Goal: Task Accomplishment & Management: Use online tool/utility

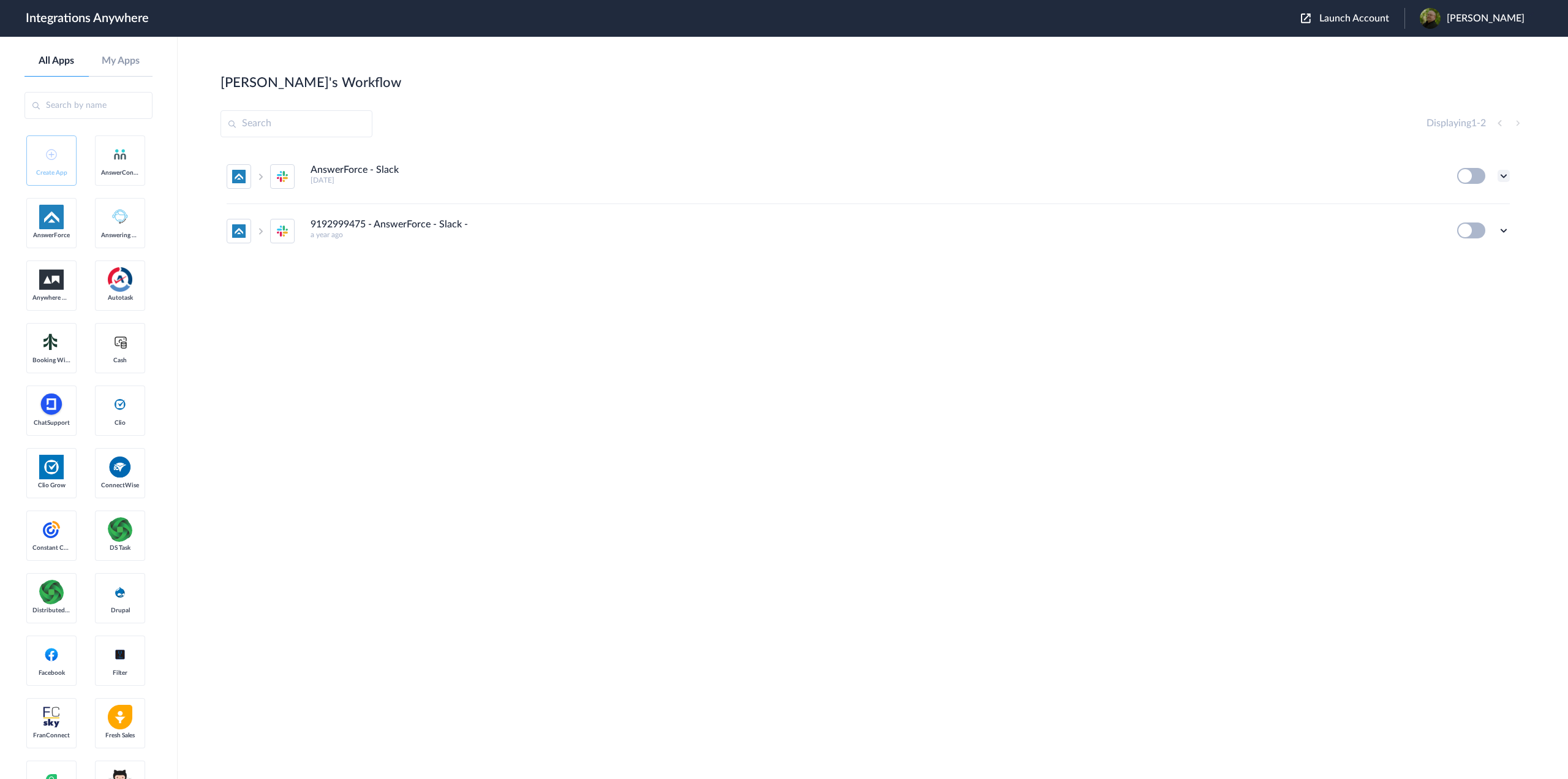
click at [1502, 174] on icon at bounding box center [1503, 175] width 12 height 12
click at [1489, 227] on link "Task history" at bounding box center [1469, 227] width 59 height 9
click at [1504, 177] on icon at bounding box center [1503, 175] width 12 height 12
click at [1475, 205] on li "Edit" at bounding box center [1469, 204] width 79 height 23
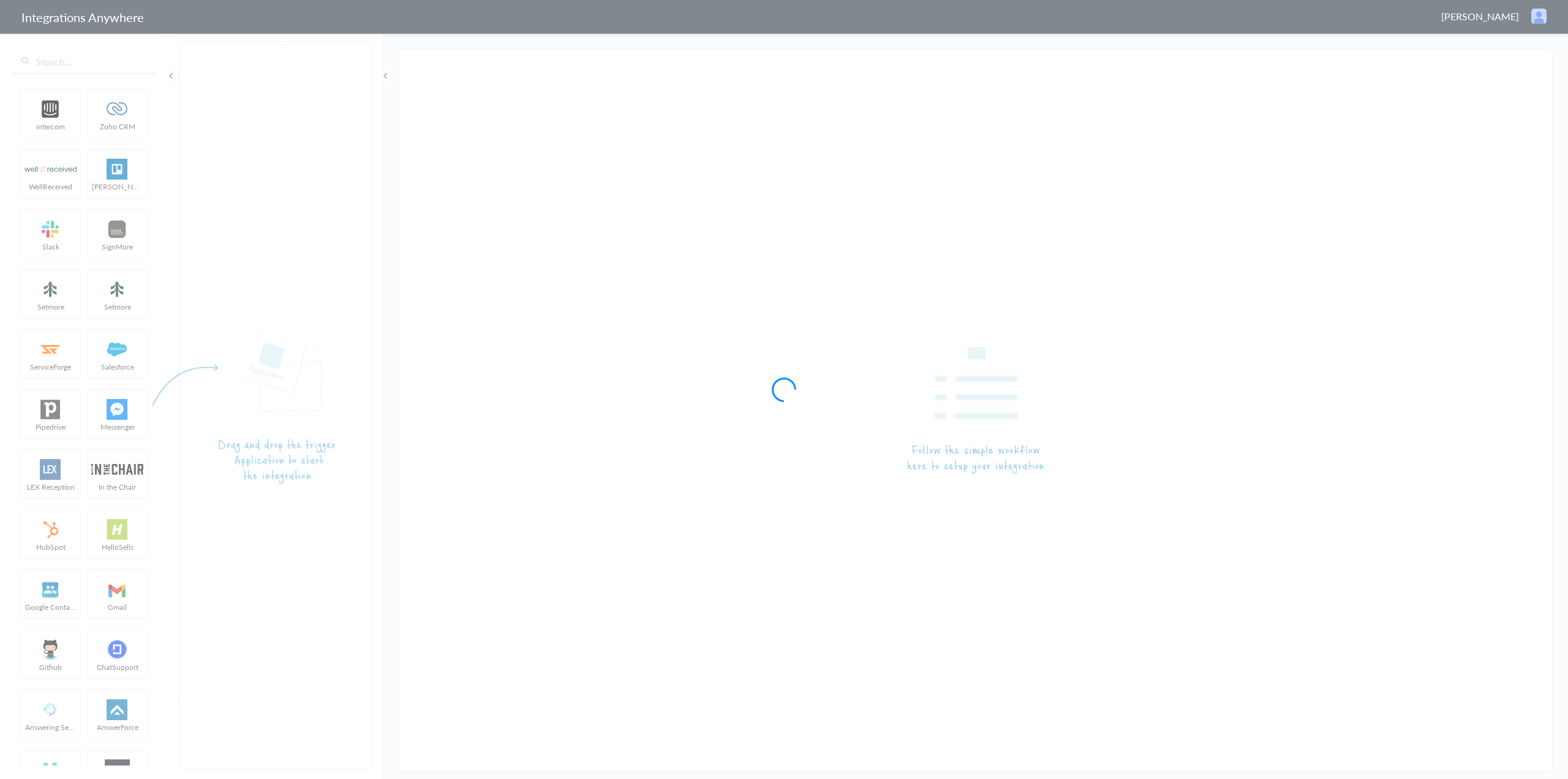
type input "AnswerForce - Slack"
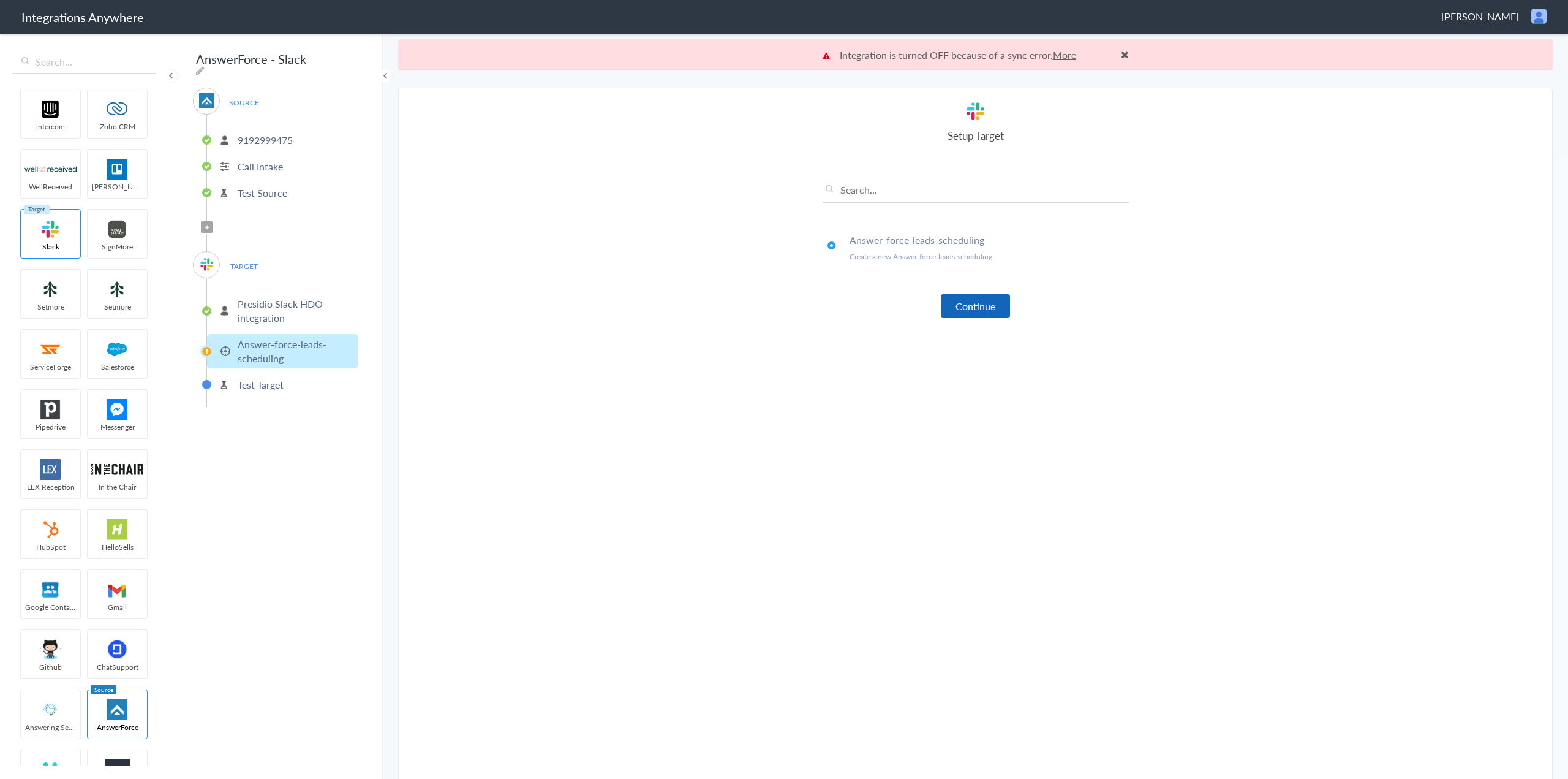
click at [961, 305] on button "Continue" at bounding box center [975, 306] width 69 height 24
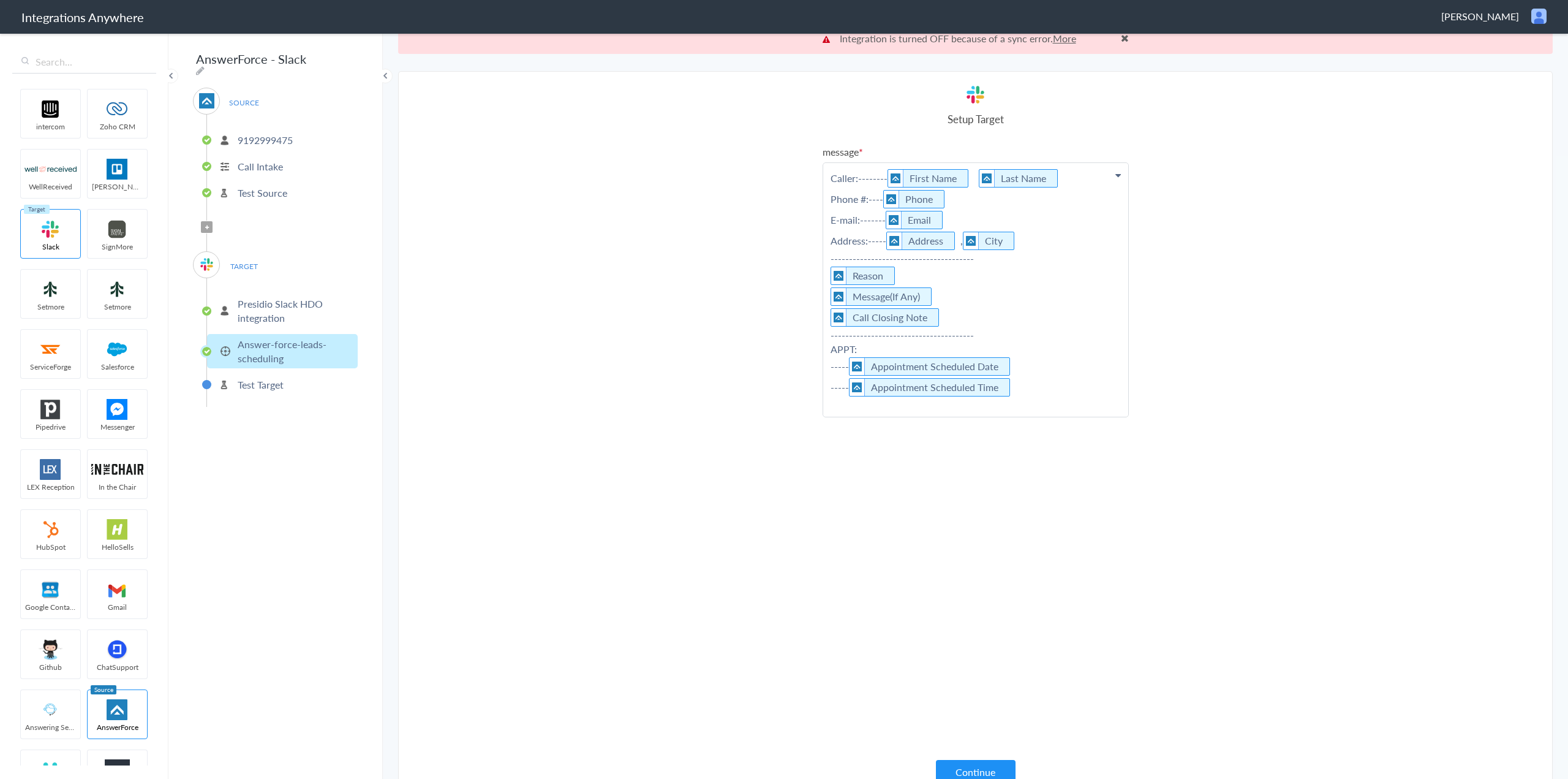
scroll to position [31, 0]
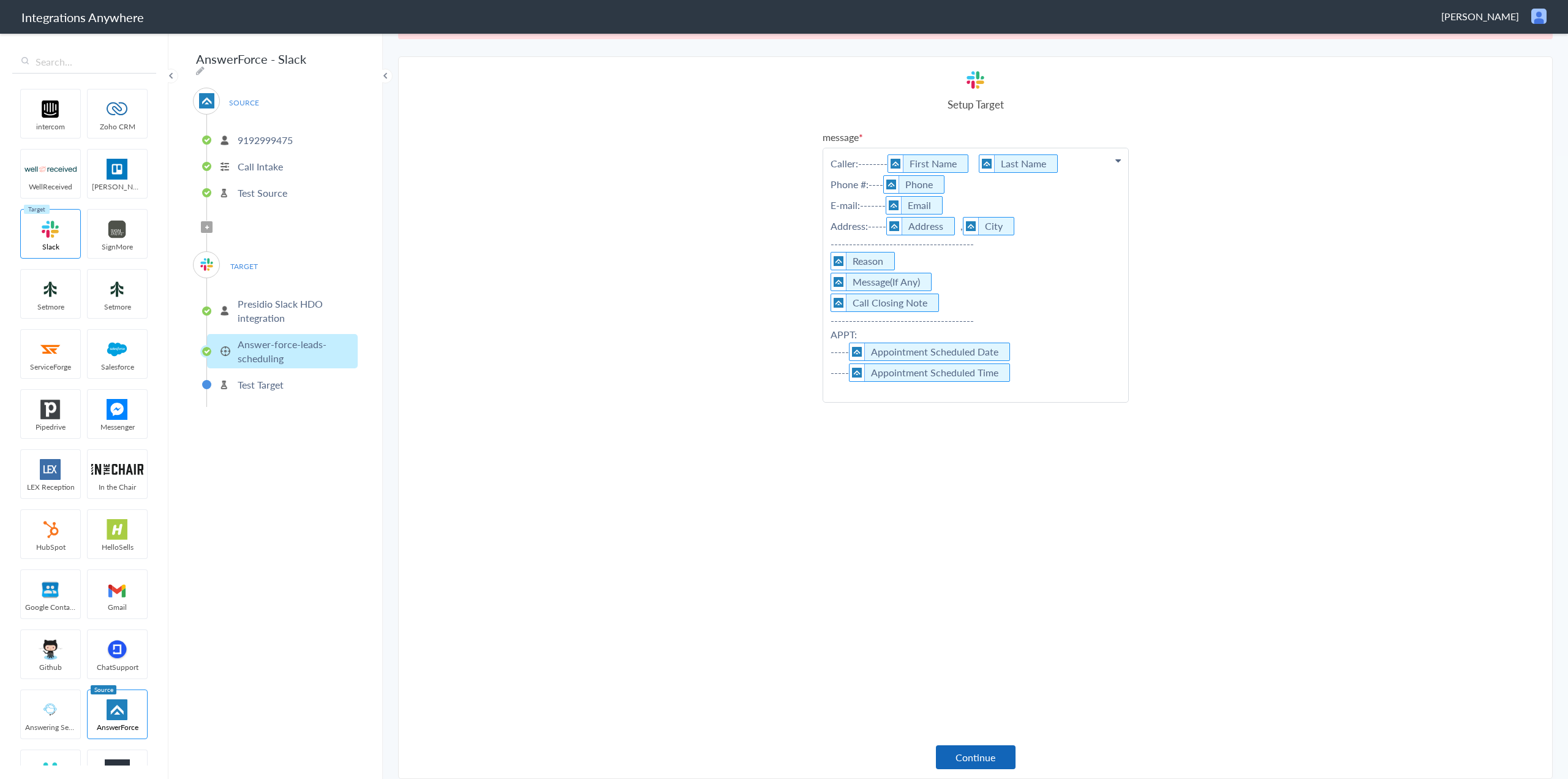
click at [971, 760] on button "Continue" at bounding box center [975, 757] width 79 height 24
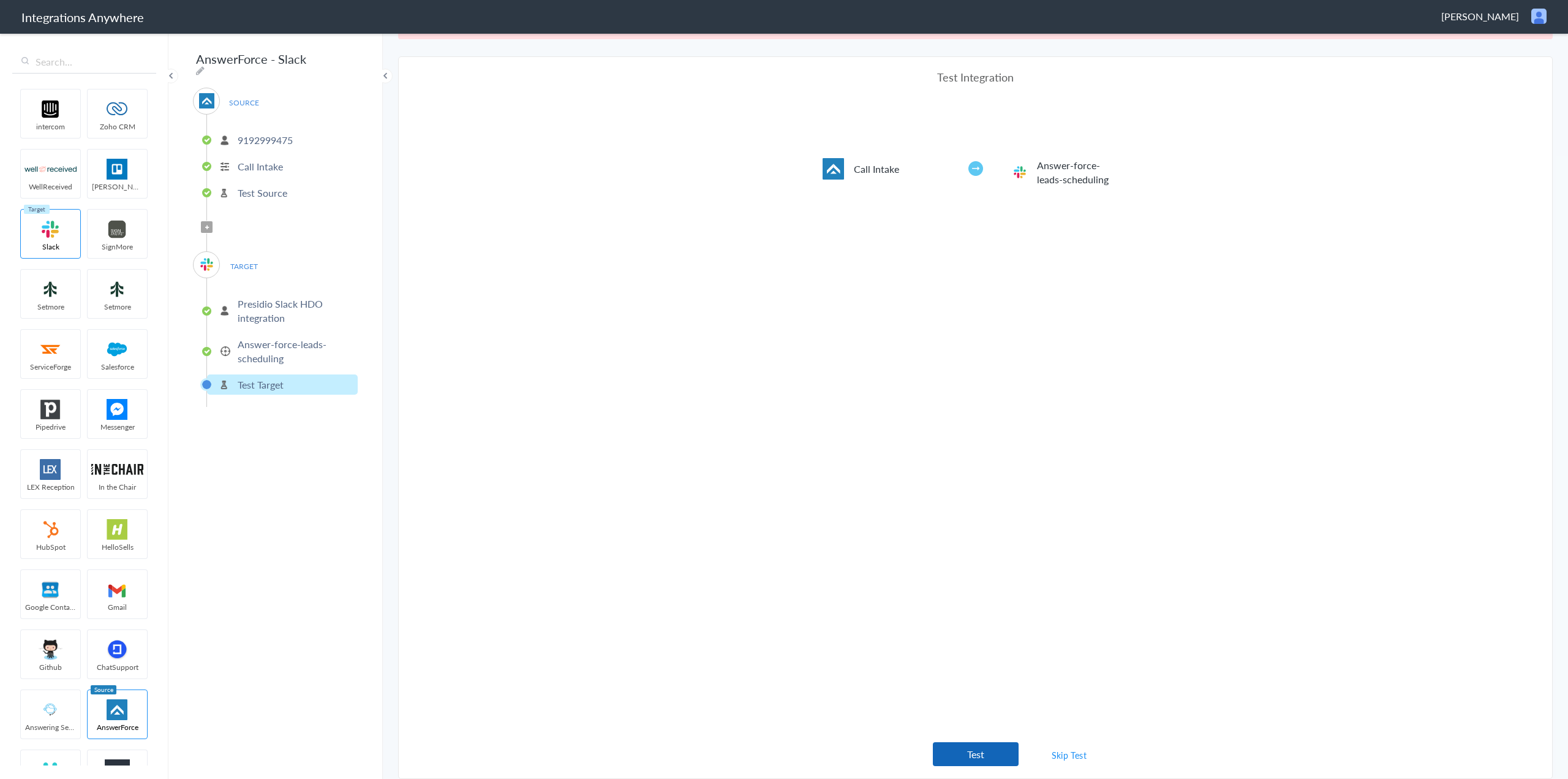
click at [990, 754] on button "Test" at bounding box center [975, 754] width 86 height 24
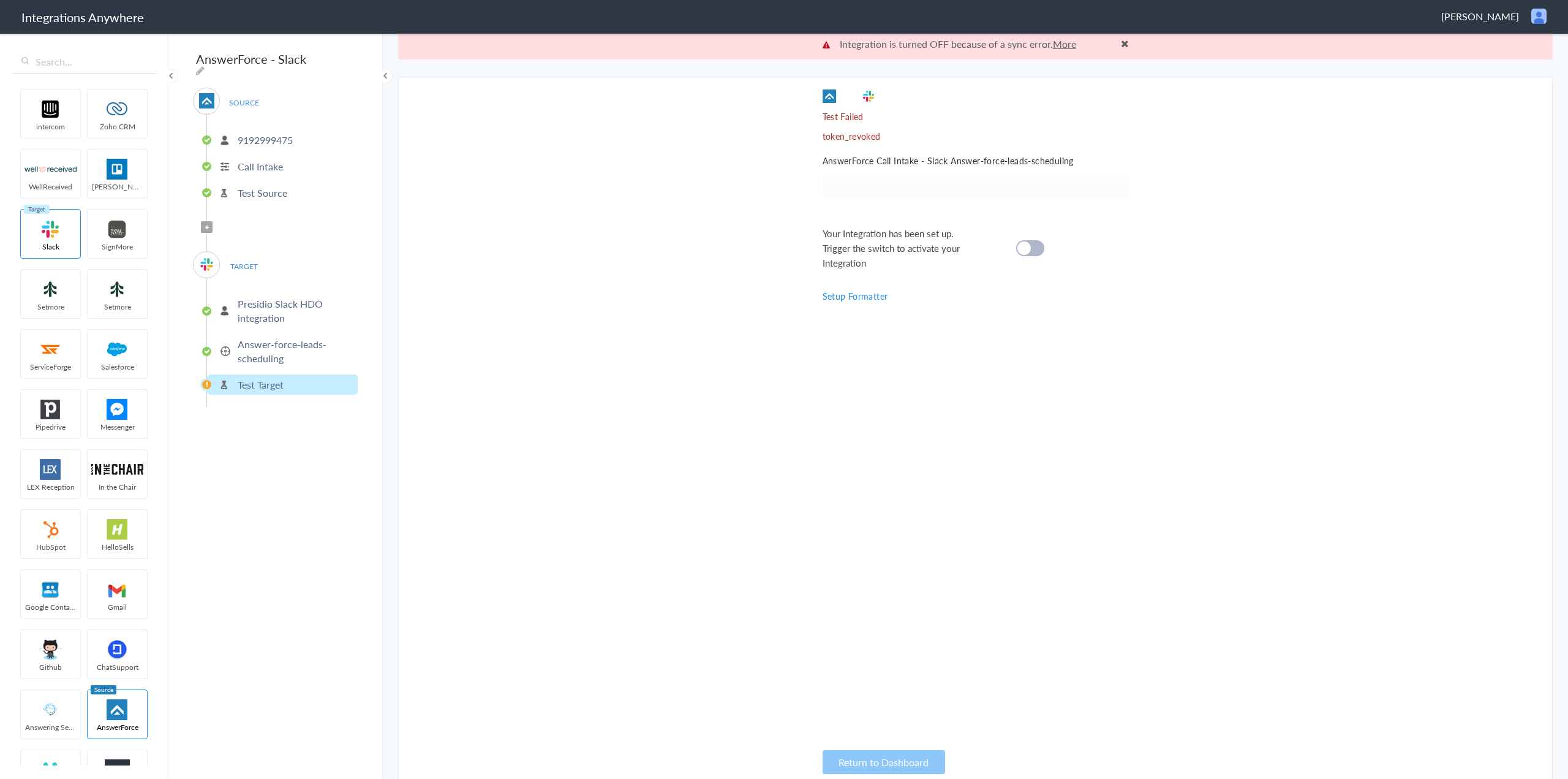
scroll to position [0, 0]
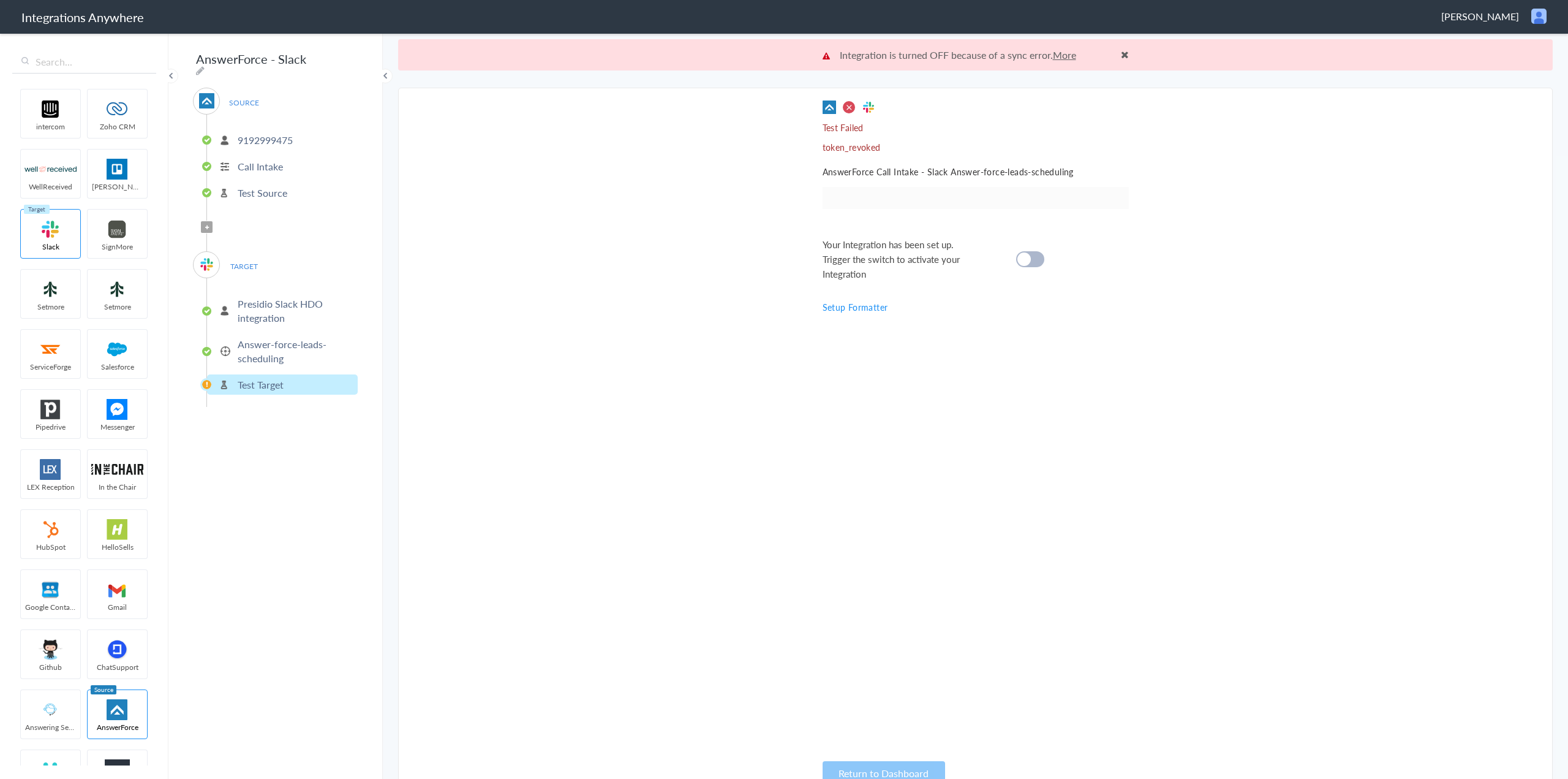
click at [1059, 51] on link "More" at bounding box center [1064, 55] width 23 height 14
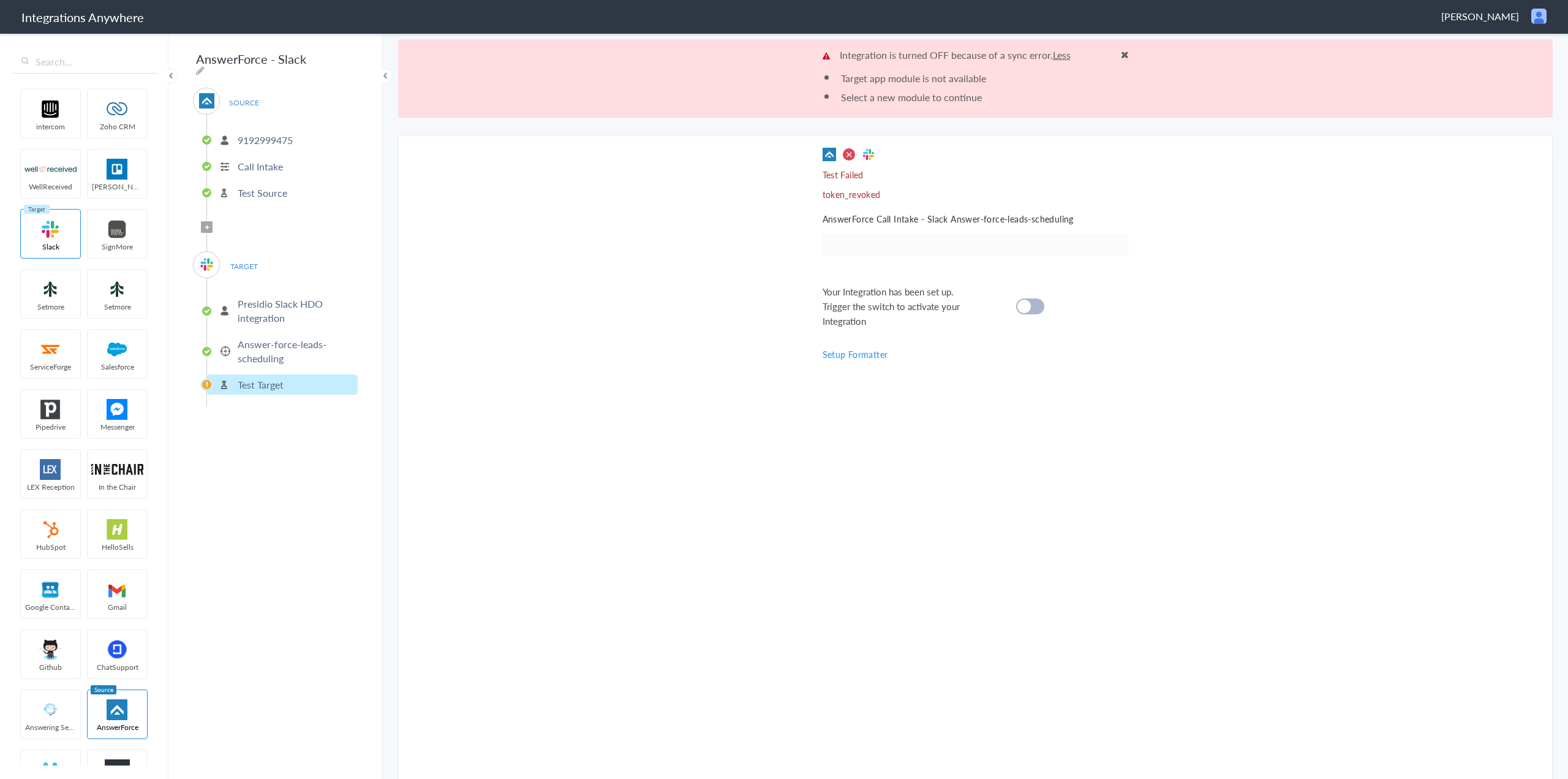
click at [267, 305] on p "Presidio Slack HDO integration" at bounding box center [295, 311] width 117 height 28
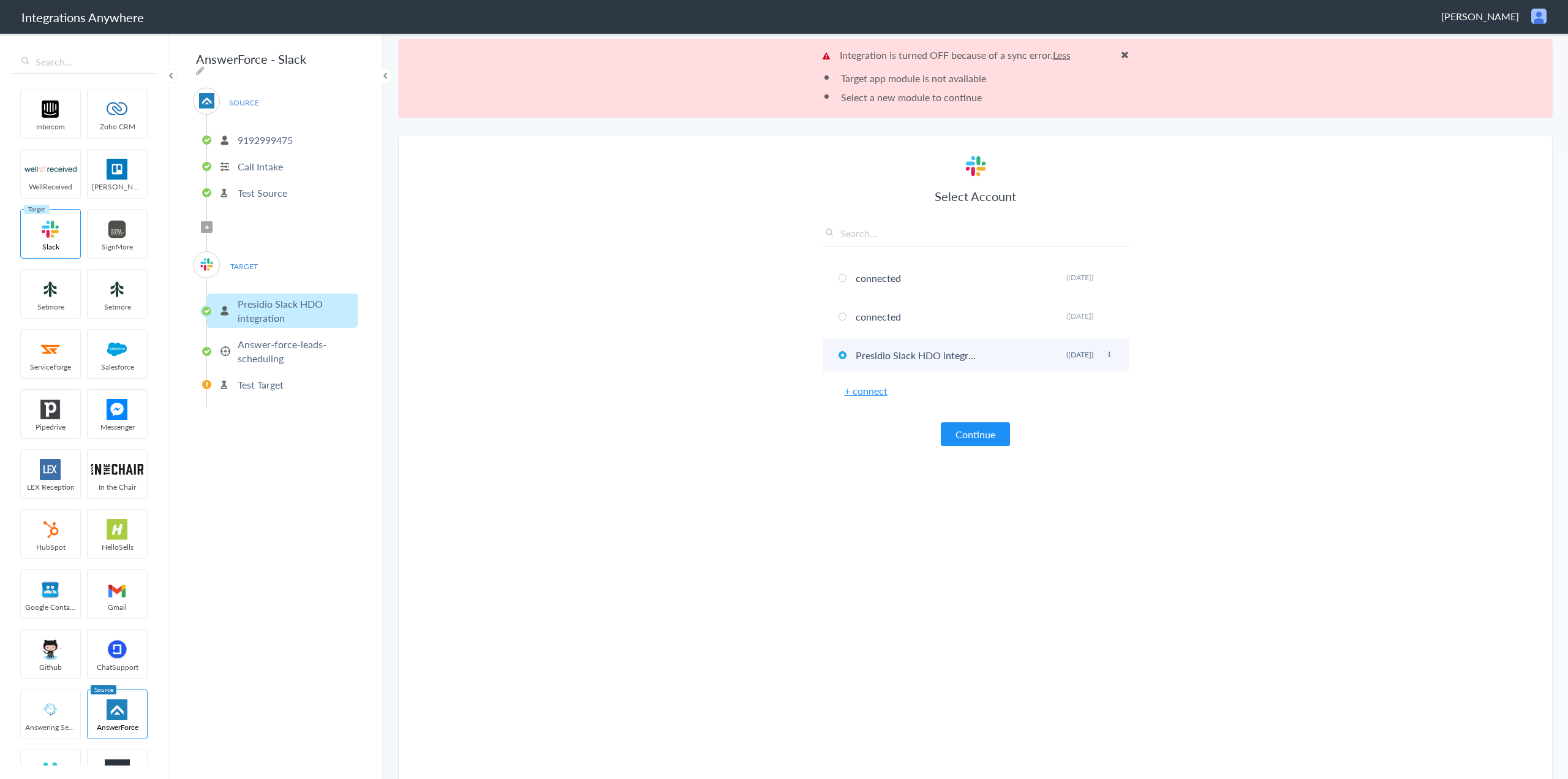
click at [1109, 352] on li "Presidio Slack HDO integration Rename Delete ([DATE])" at bounding box center [975, 355] width 306 height 33
click at [1105, 352] on icon at bounding box center [1109, 354] width 7 height 7
click at [1105, 352] on li "Presidio Slack HDO integration Rename Delete ([DATE])" at bounding box center [975, 355] width 306 height 33
click at [282, 347] on p "Answer-force-leads-scheduling" at bounding box center [295, 351] width 117 height 28
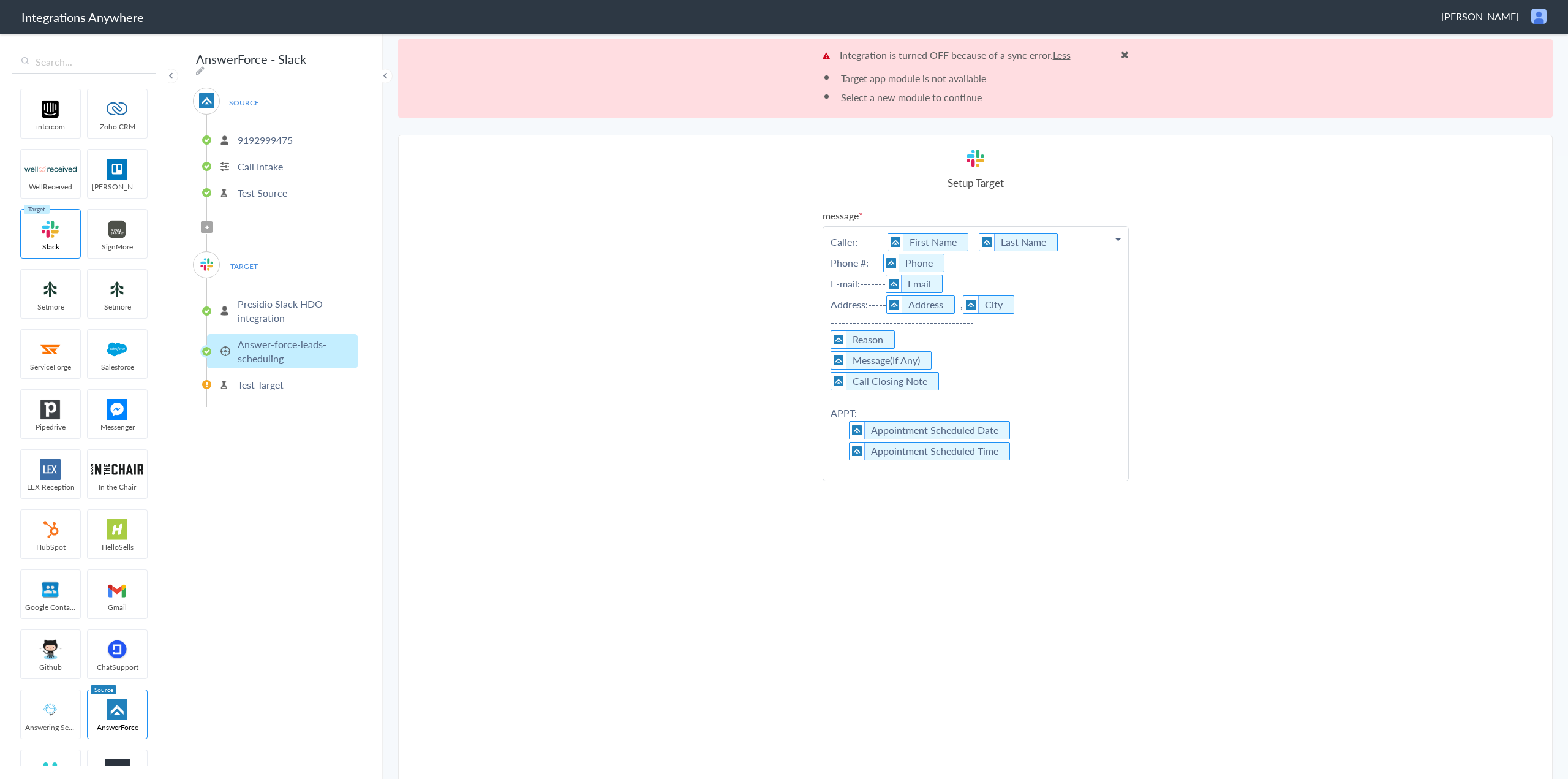
click at [249, 297] on p "Presidio Slack HDO integration" at bounding box center [295, 311] width 117 height 28
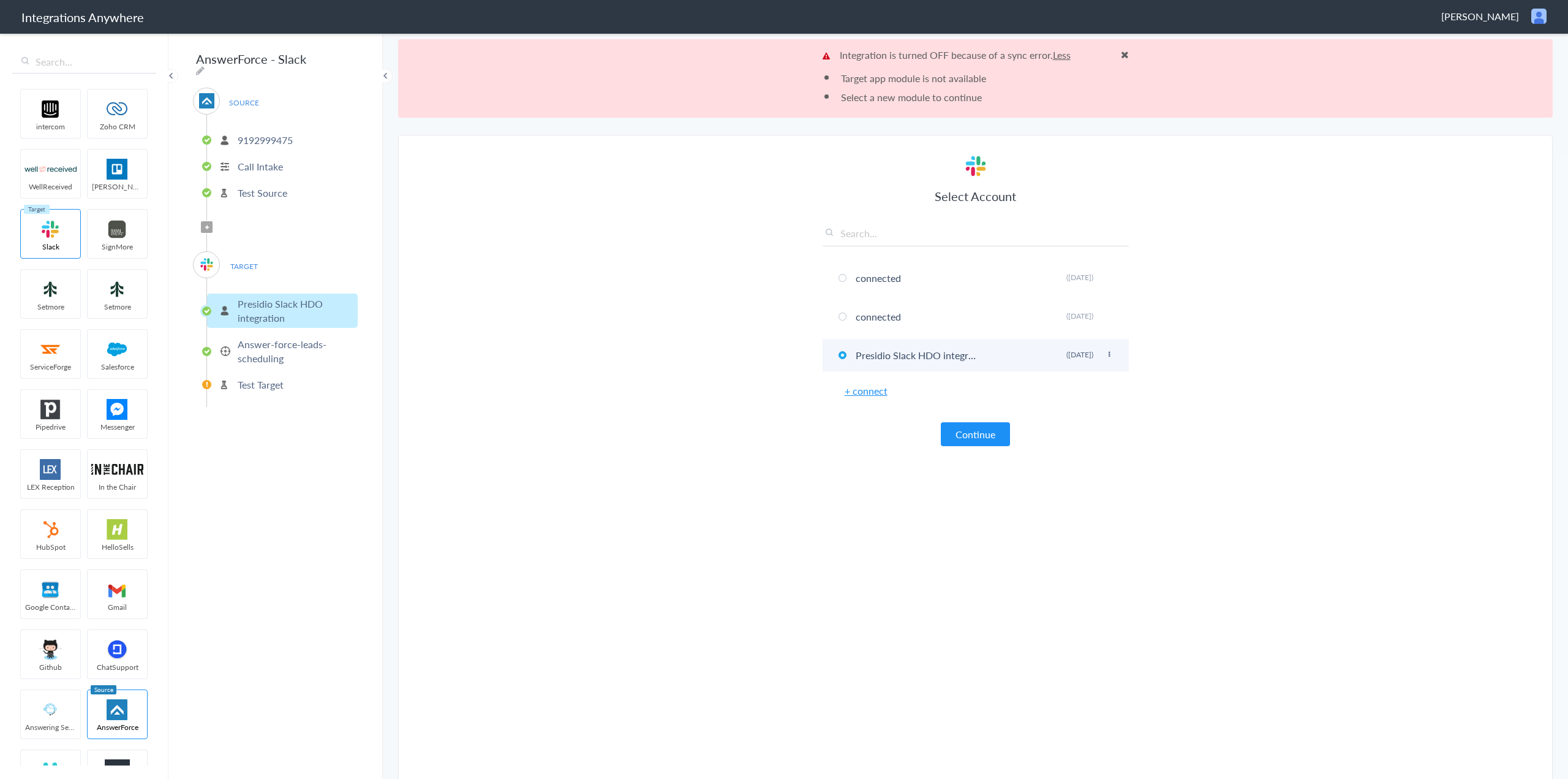
click at [893, 357] on li "Presidio Slack HDO integration Rename Delete ([DATE])" at bounding box center [975, 355] width 306 height 33
click at [1105, 351] on icon at bounding box center [1109, 354] width 7 height 7
click at [1105, 351] on icon at bounding box center [1109, 354] width 7 height 7
click at [1107, 354] on icon at bounding box center [1109, 354] width 7 height 7
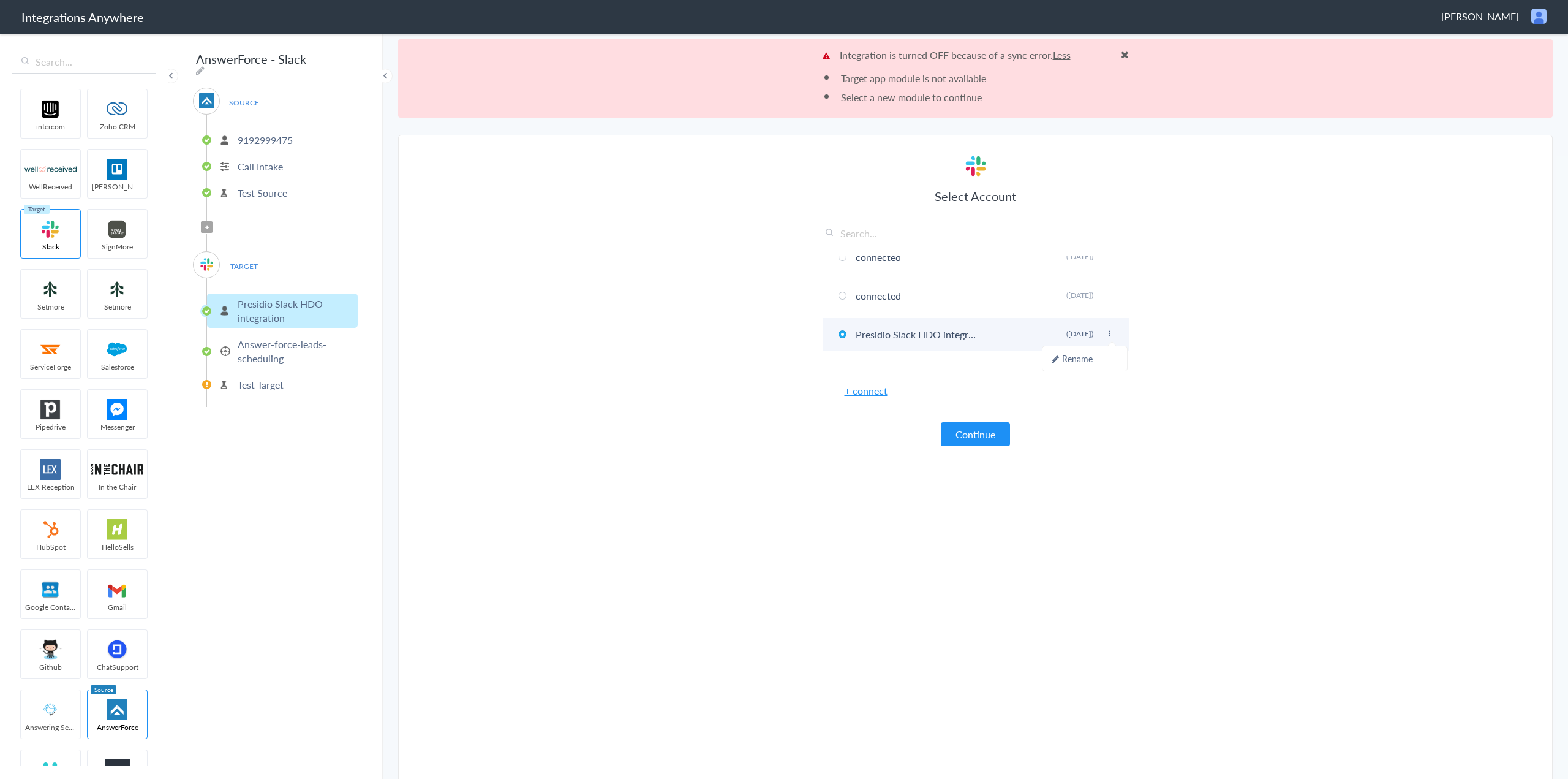
click at [1100, 328] on li "Presidio Slack HDO integration Rename Delete ([DATE])" at bounding box center [975, 334] width 306 height 33
click at [928, 357] on li "Presidio Slack HDO integration Rename Delete ([DATE])" at bounding box center [975, 355] width 306 height 33
